Goal: Task Accomplishment & Management: Manage account settings

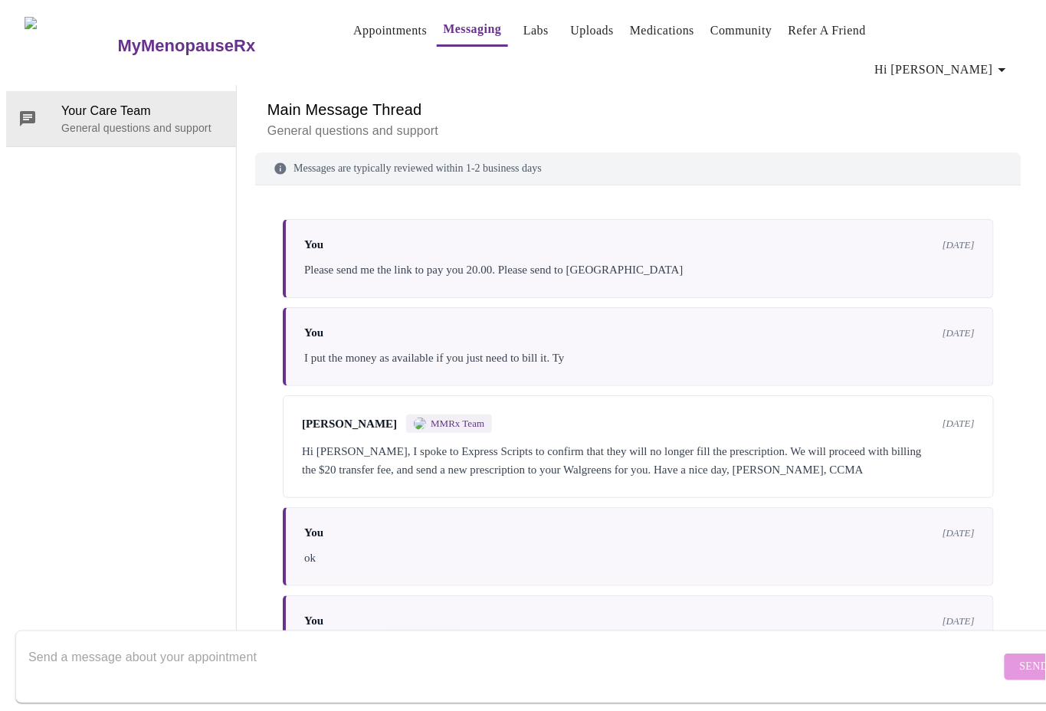
click at [635, 29] on link "Medications" at bounding box center [662, 30] width 64 height 21
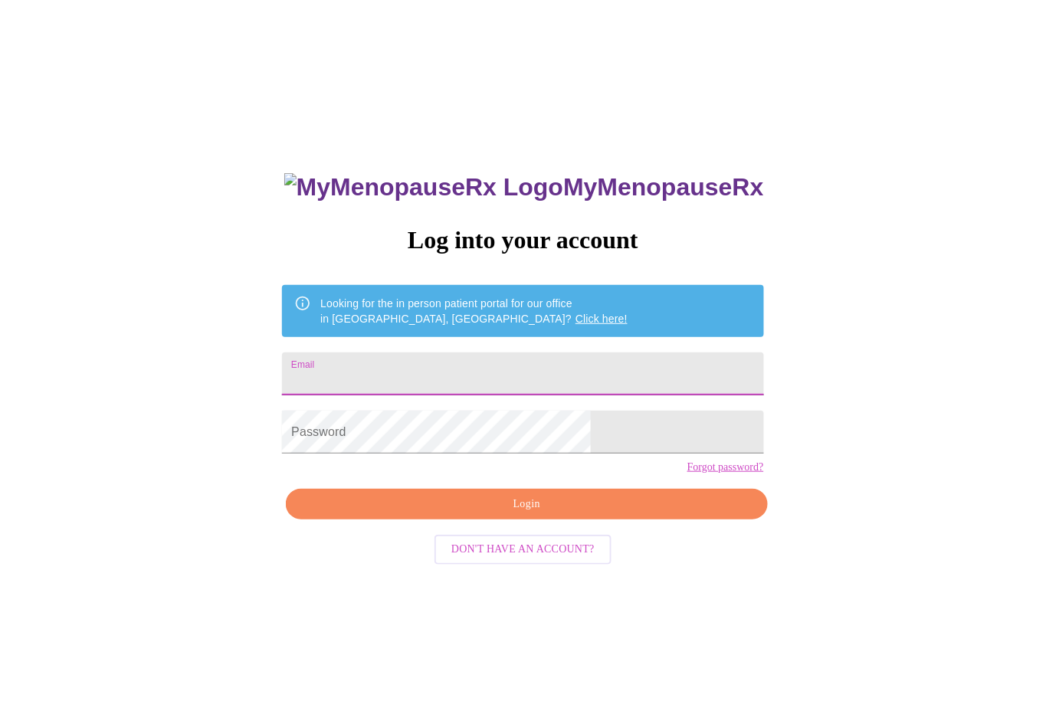
click at [504, 369] on input "Email" at bounding box center [522, 374] width 481 height 43
type input "[EMAIL_ADDRESS][DOMAIN_NAME]"
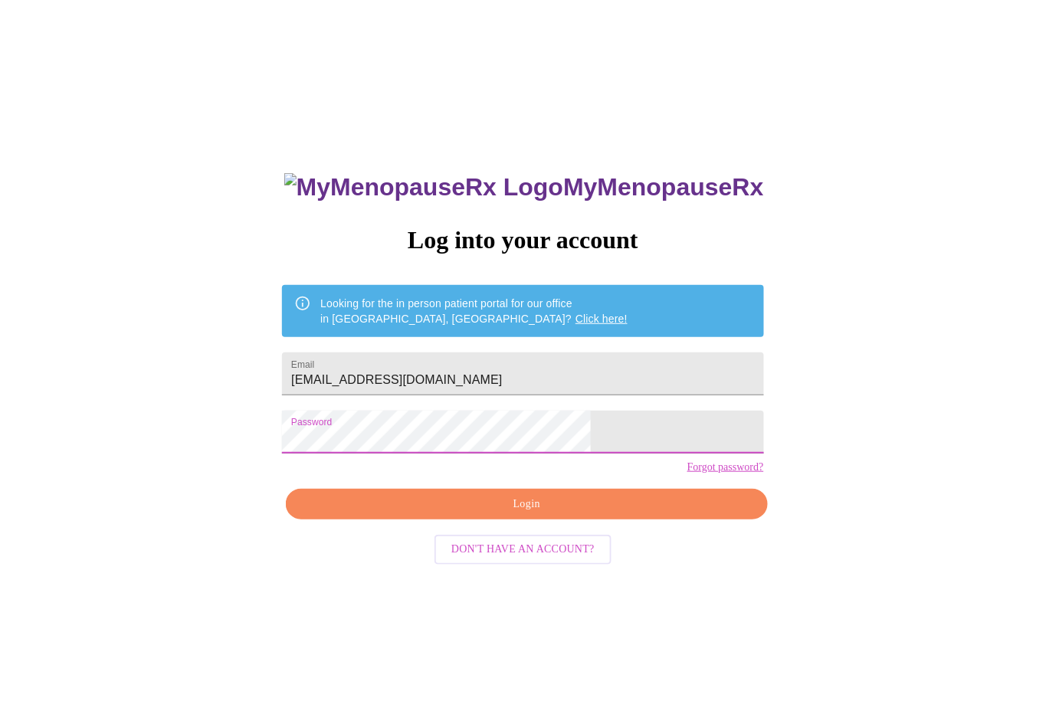
click at [543, 514] on span "Login" at bounding box center [527, 504] width 446 height 19
